Goal: Task Accomplishment & Management: Use online tool/utility

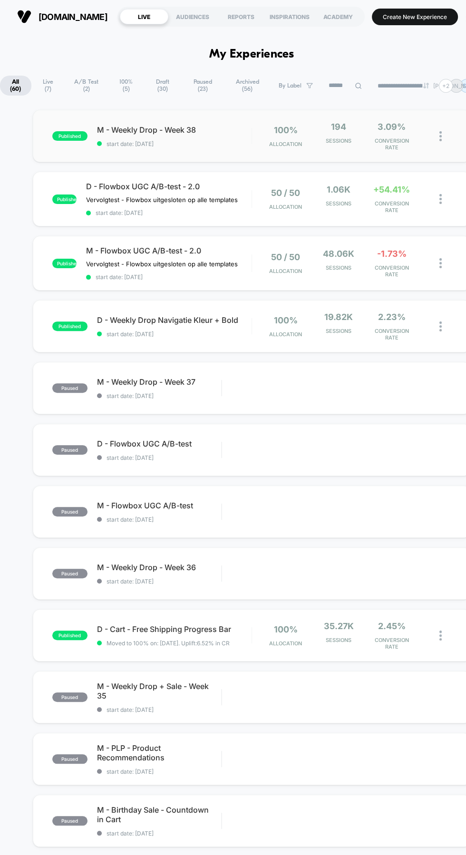
click at [439, 134] on img at bounding box center [440, 136] width 2 height 10
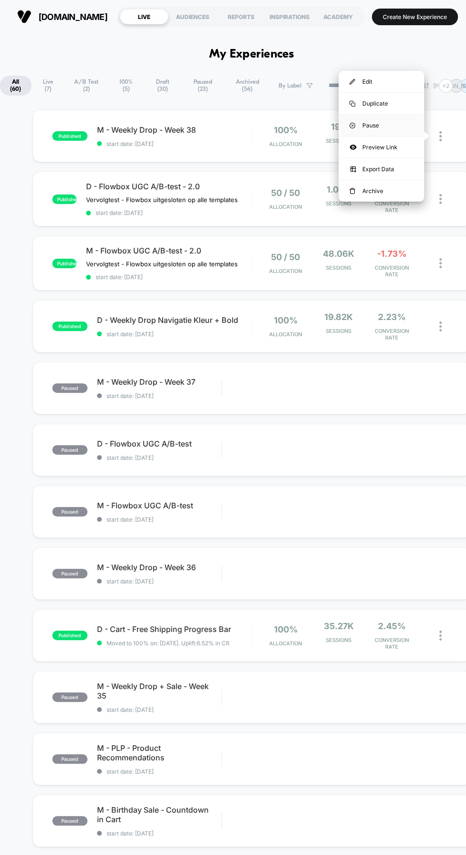
click at [383, 125] on div "Pause" at bounding box center [381, 125] width 86 height 21
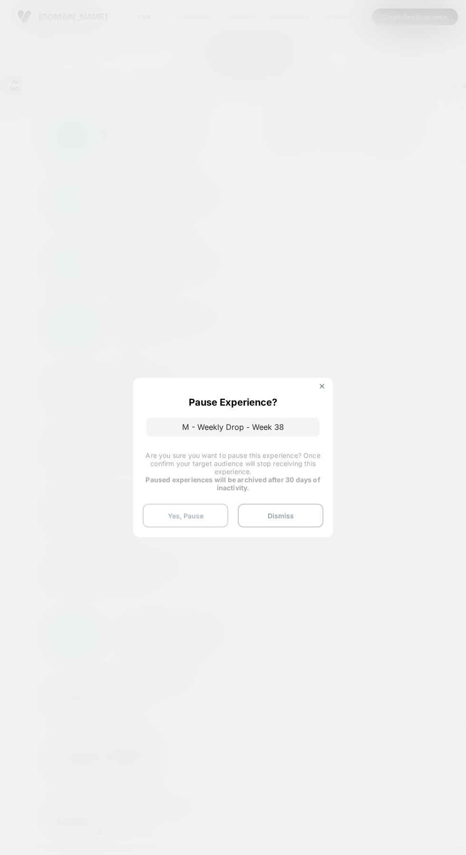
click at [192, 515] on button "Yes, Pause" at bounding box center [186, 515] width 86 height 24
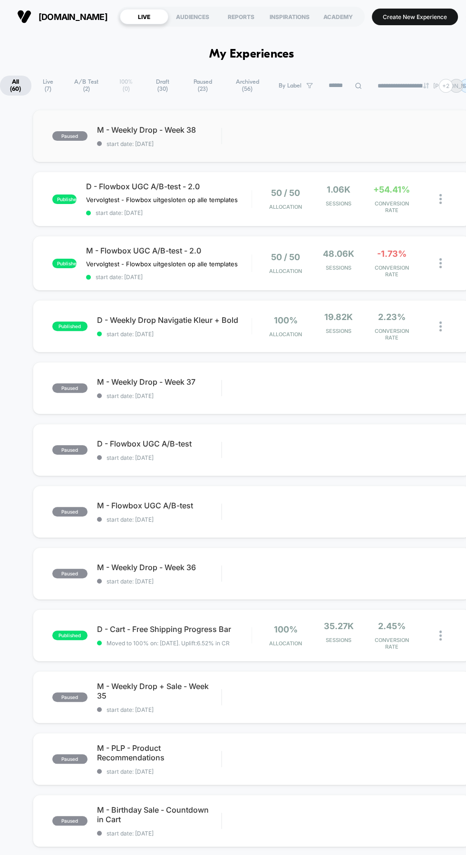
click at [367, 140] on div "Edit Duplicate Preview Start" at bounding box center [336, 135] width 229 height 21
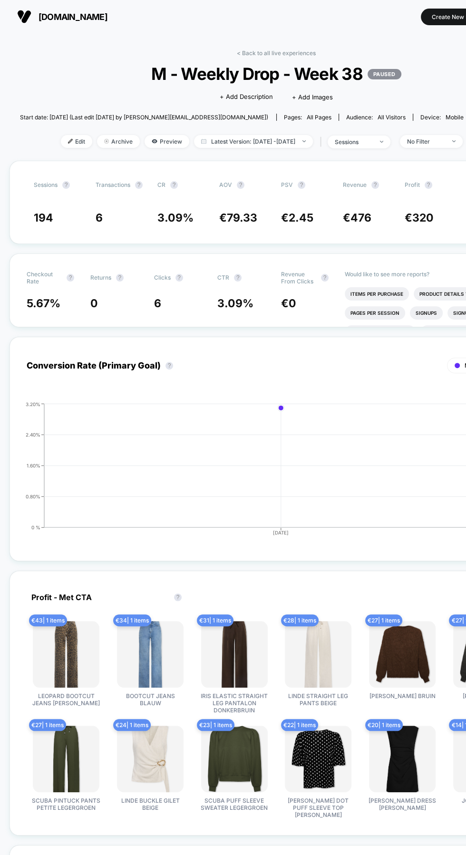
scroll to position [0, 86]
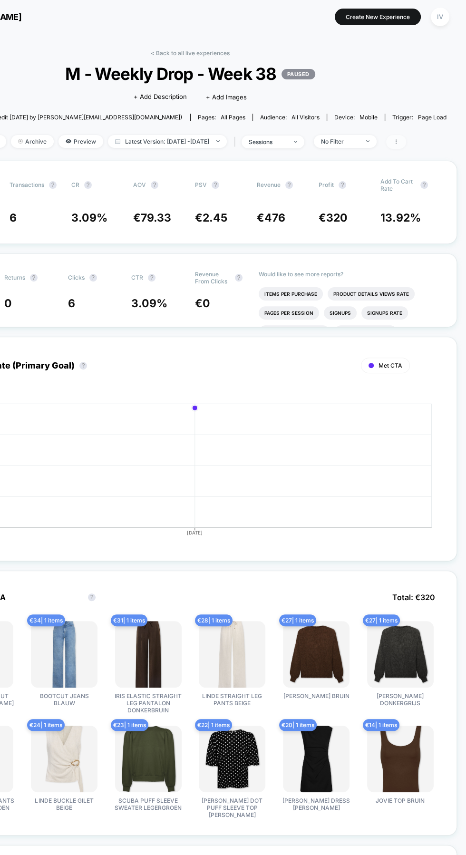
click at [399, 143] on icon at bounding box center [396, 142] width 6 height 6
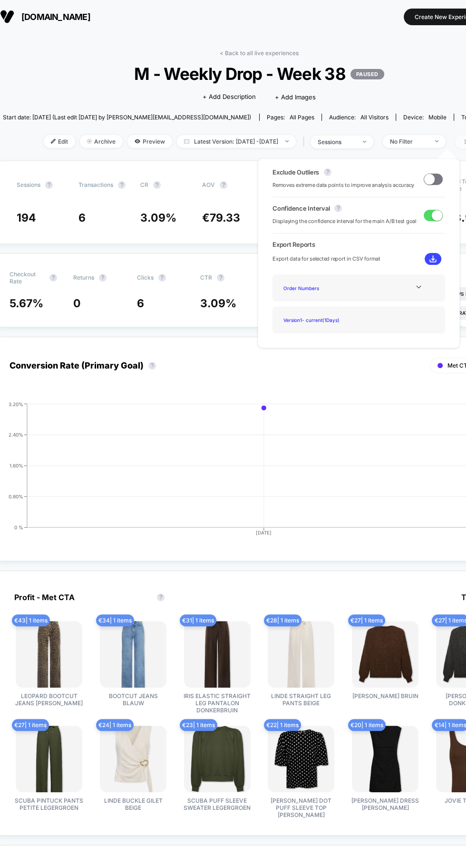
scroll to position [0, 0]
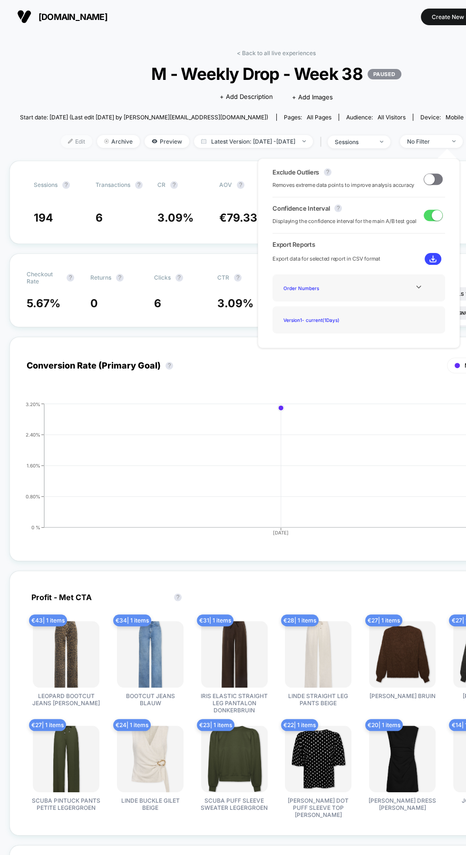
click at [68, 141] on img at bounding box center [70, 141] width 5 height 5
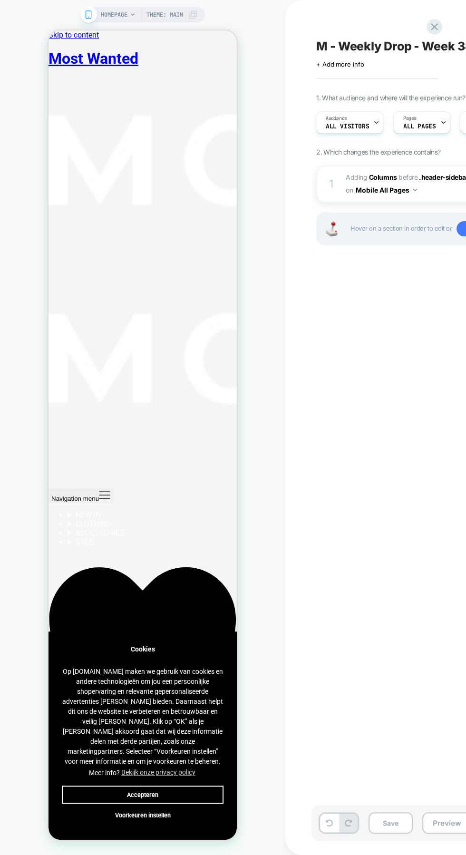
click at [183, 803] on button "Accepteren" at bounding box center [143, 794] width 162 height 18
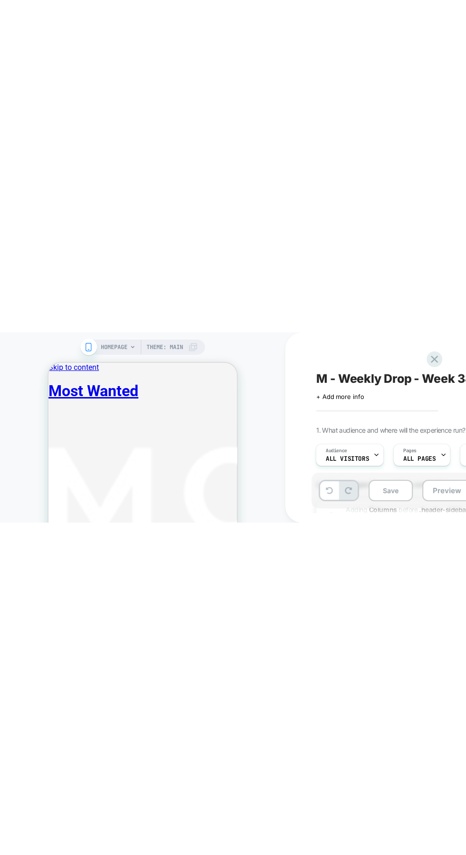
scroll to position [94, 0]
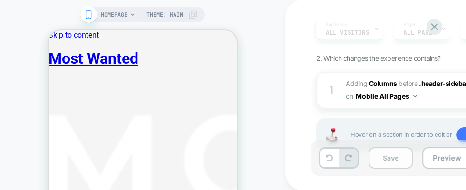
click at [393, 169] on button "Save" at bounding box center [390, 157] width 44 height 21
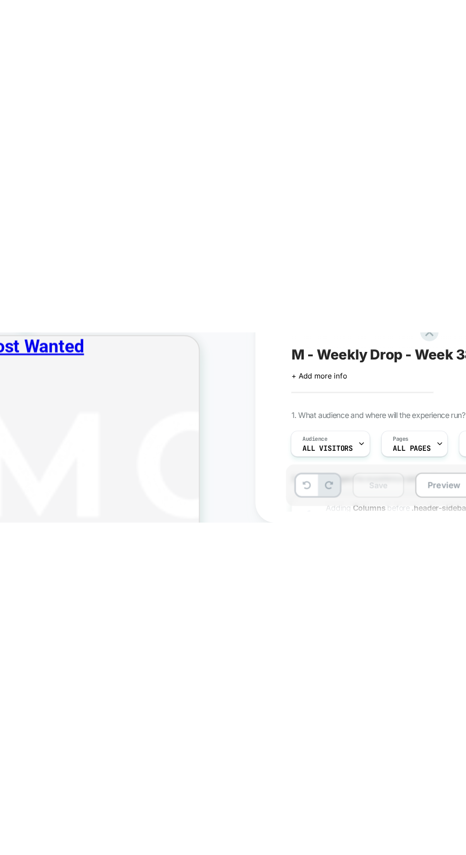
scroll to position [0, 0]
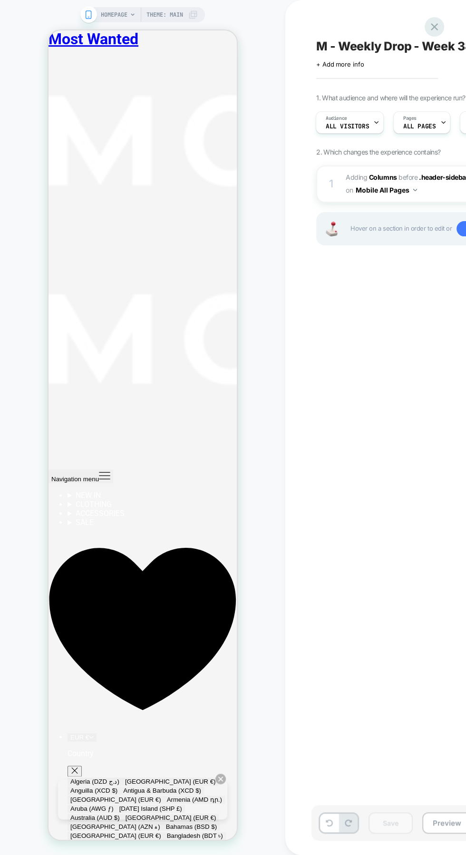
click at [434, 24] on icon at bounding box center [434, 26] width 13 height 13
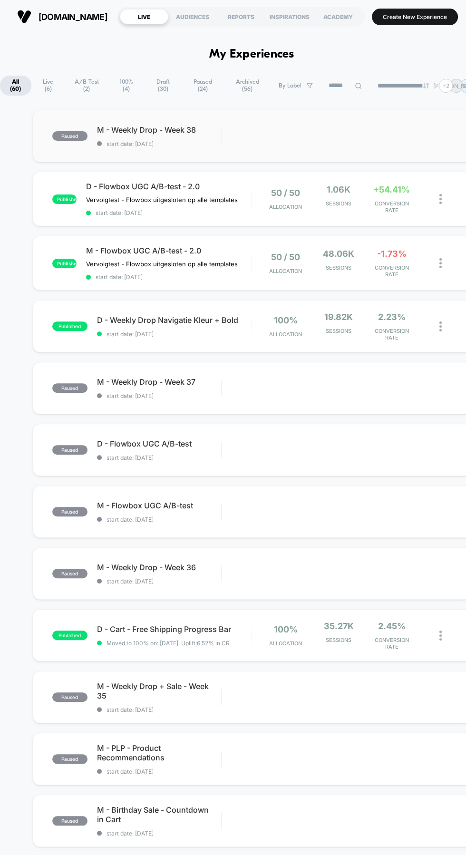
click at [386, 130] on div "Edit Duplicate Preview Start" at bounding box center [336, 135] width 229 height 21
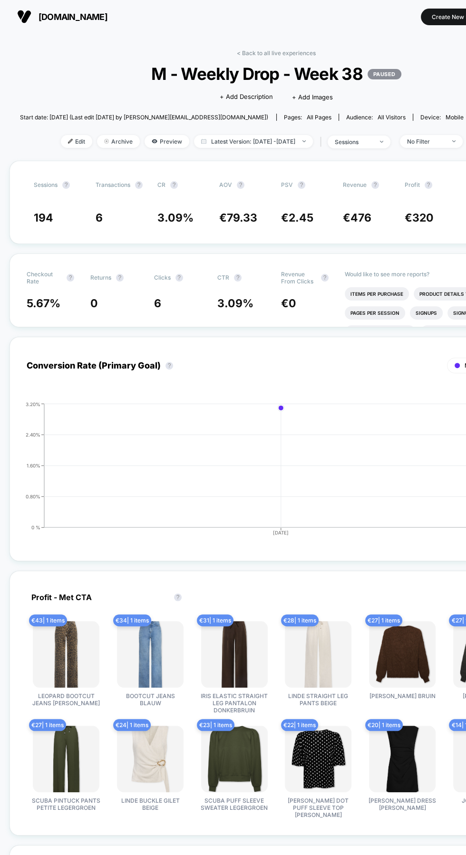
click at [395, 76] on p "PAUSED" at bounding box center [384, 74] width 34 height 10
click at [382, 84] on div "Click to edit experience details + Add Description + Add Images" at bounding box center [276, 96] width 308 height 25
click at [388, 71] on p "PAUSED" at bounding box center [384, 74] width 34 height 10
click at [390, 77] on p "PAUSED" at bounding box center [384, 74] width 34 height 10
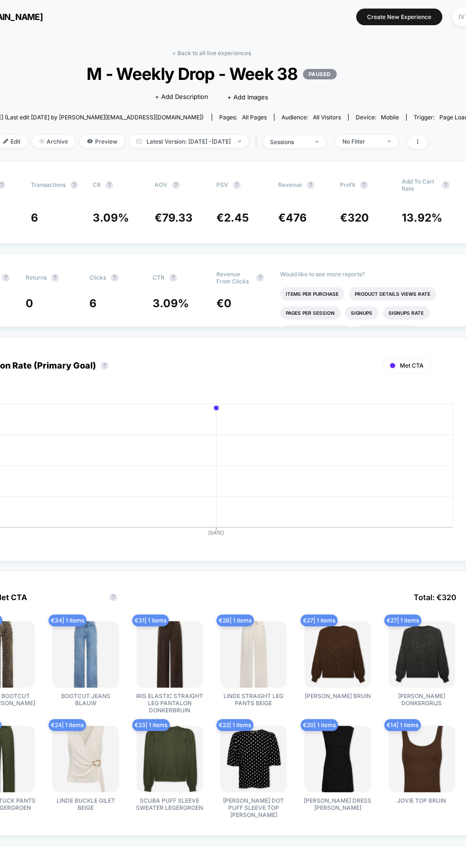
scroll to position [0, 86]
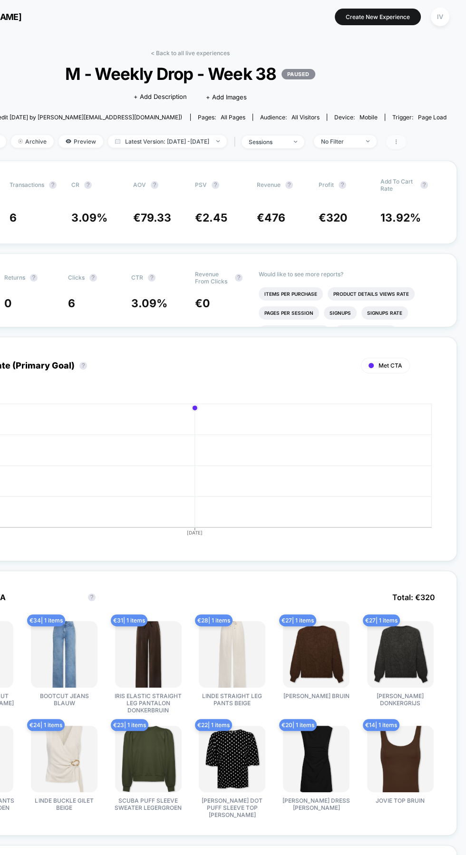
click at [406, 145] on span at bounding box center [396, 142] width 20 height 14
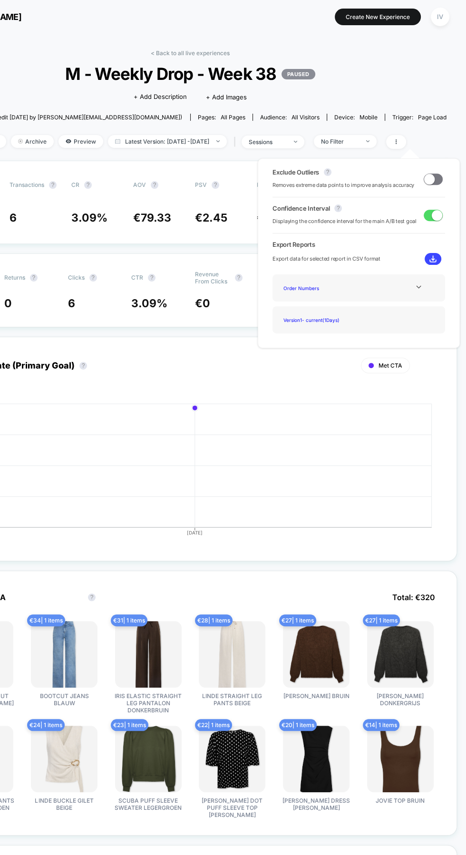
click at [400, 83] on span "M - Weekly Drop - Week 38 PAUSED" at bounding box center [191, 74] width 462 height 20
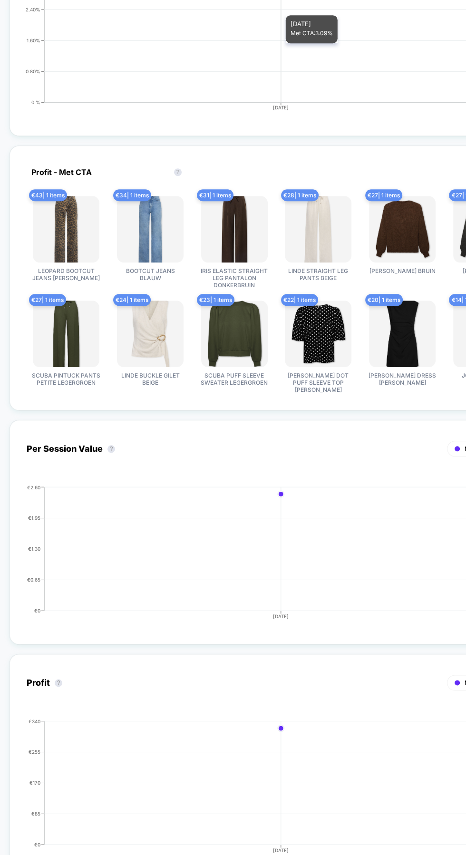
scroll to position [0, 0]
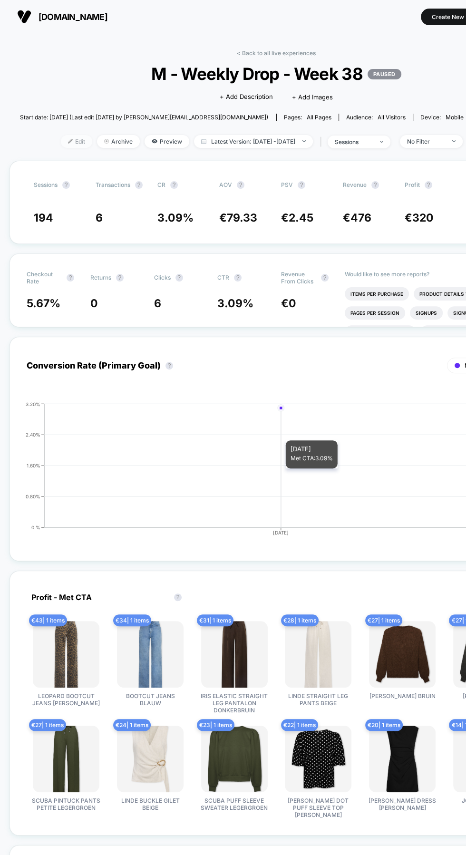
click at [68, 143] on span "Edit" at bounding box center [76, 141] width 31 height 13
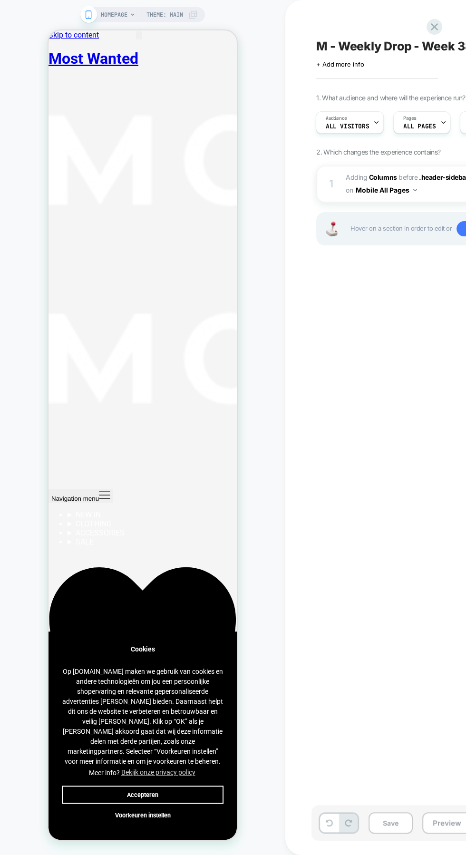
click at [188, 803] on button "Accepteren" at bounding box center [143, 794] width 162 height 18
